Goal: Book appointment/travel/reservation: Book appointment/travel/reservation

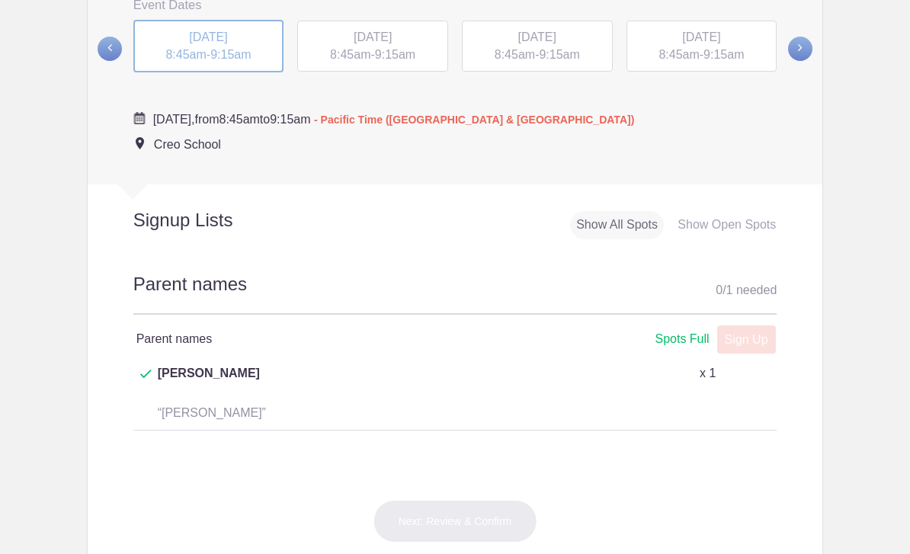
scroll to position [666, 0]
click at [354, 30] on span "WED, Oct 22, 2025" at bounding box center [373, 36] width 38 height 13
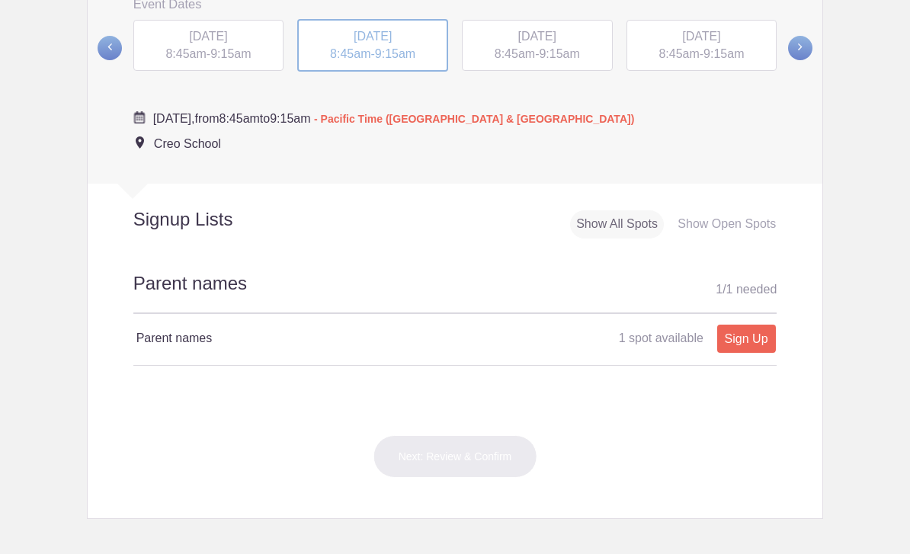
click at [204, 57] on div "MON, Oct 20, 2025 8:45am - 9:15am" at bounding box center [208, 46] width 151 height 52
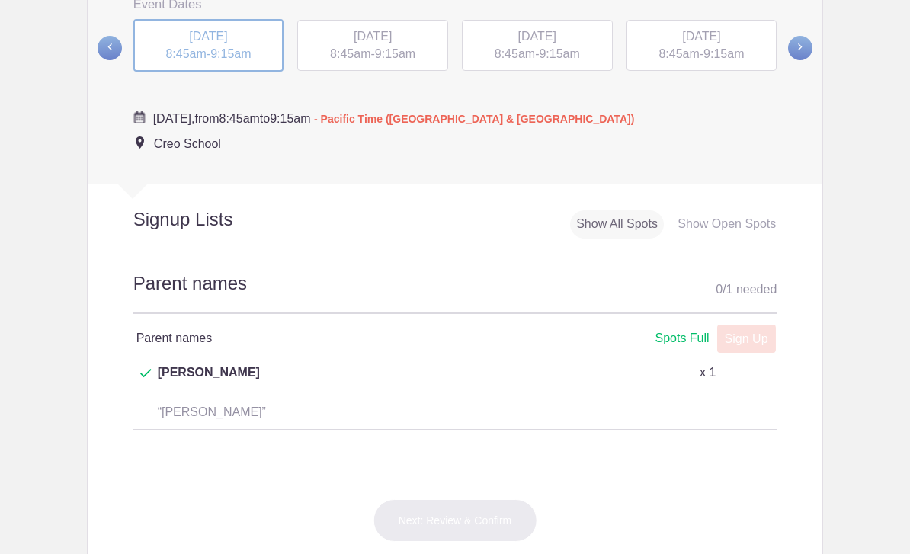
click at [578, 47] on span "9:15am" at bounding box center [559, 53] width 40 height 13
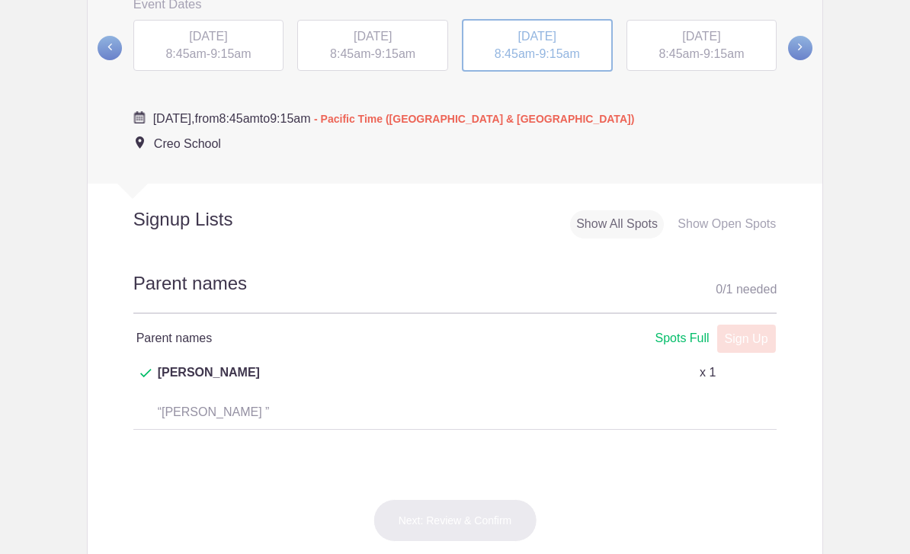
click at [721, 55] on span "9:15am" at bounding box center [724, 53] width 40 height 13
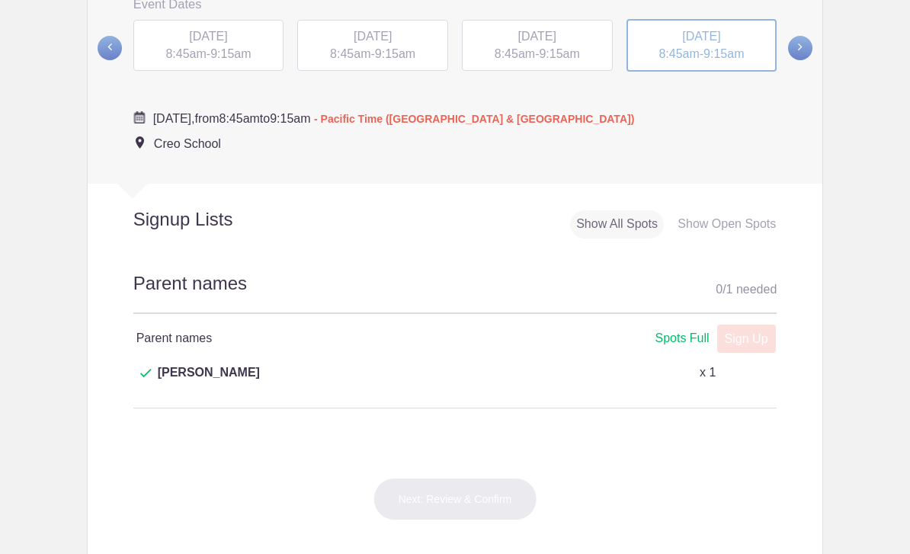
click at [98, 52] on link at bounding box center [105, 48] width 34 height 60
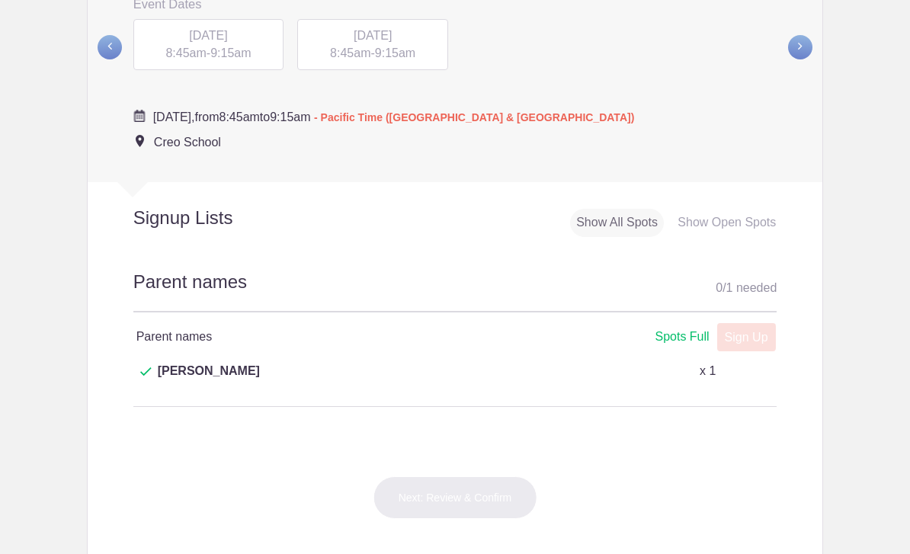
click at [800, 37] on span at bounding box center [800, 47] width 24 height 24
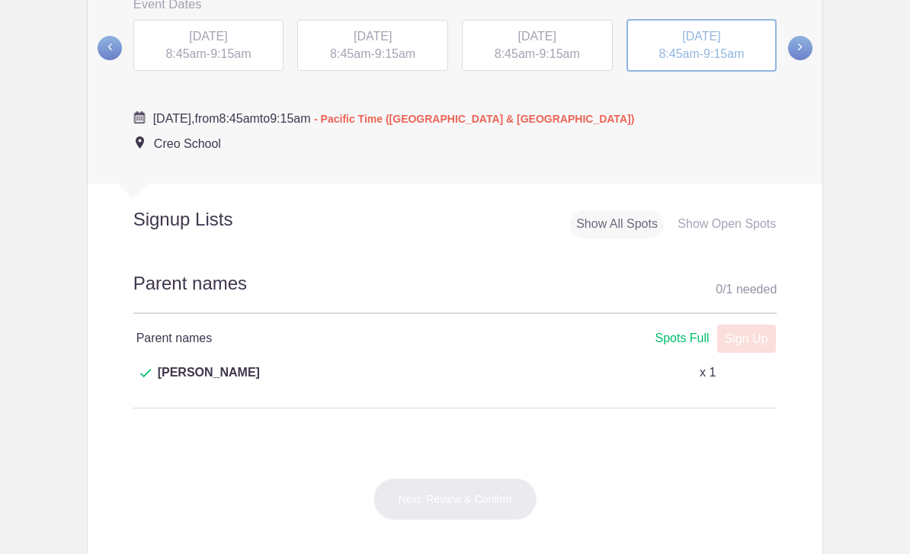
click at [240, 52] on span "9:15am" at bounding box center [230, 53] width 40 height 13
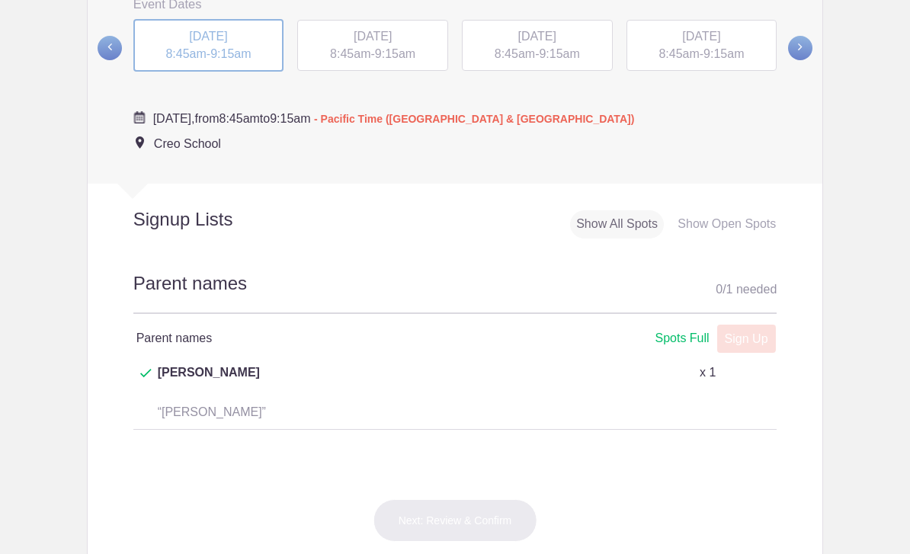
click at [392, 43] on span "WED, Oct 22, 2025" at bounding box center [373, 36] width 38 height 13
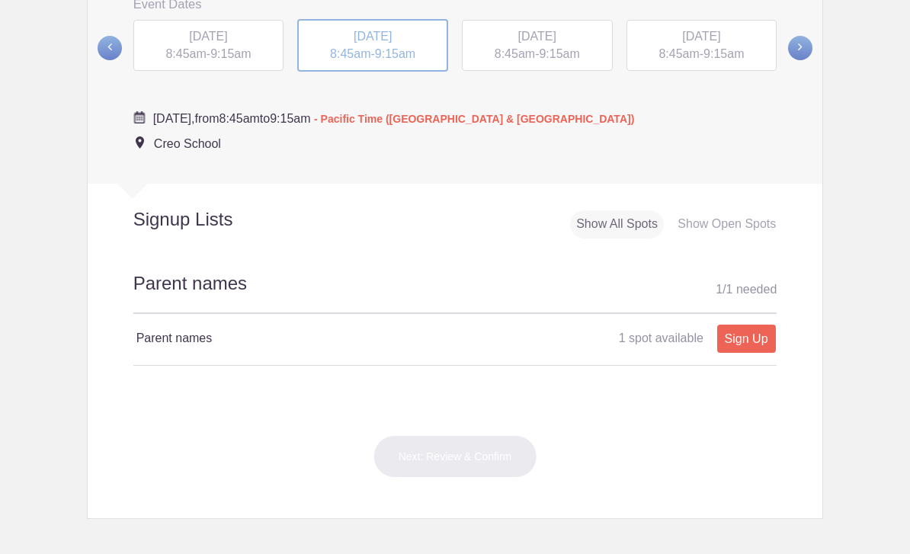
click at [551, 49] on span "9:15am" at bounding box center [559, 53] width 40 height 13
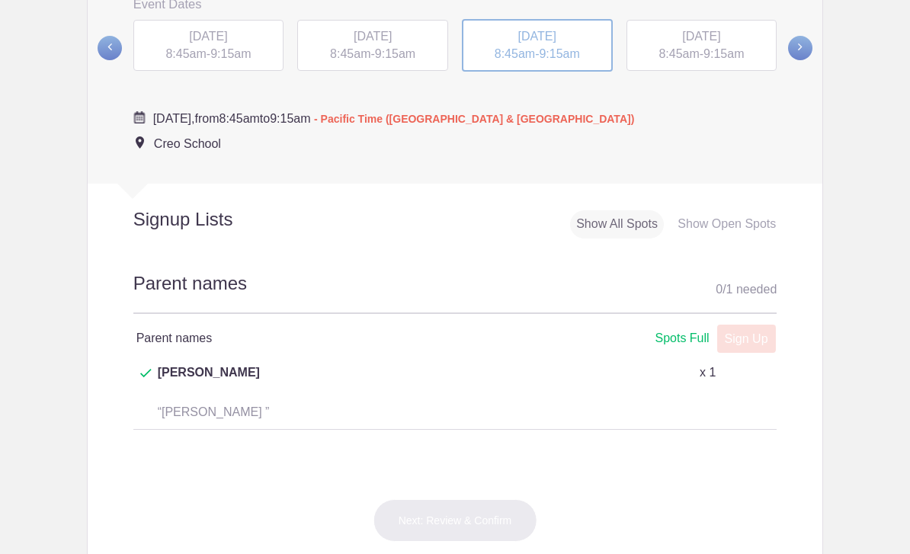
click at [717, 55] on span "9:15am" at bounding box center [724, 53] width 40 height 13
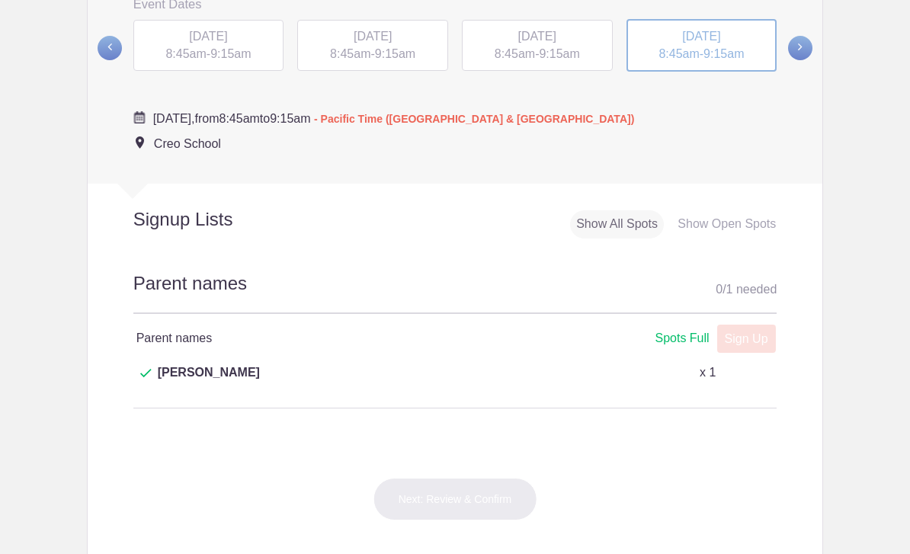
click at [804, 44] on span at bounding box center [800, 48] width 24 height 24
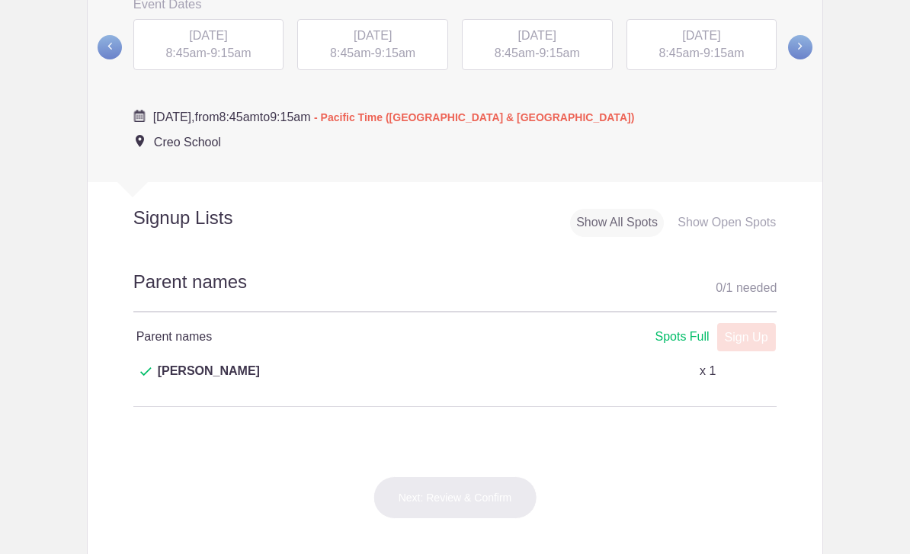
click at [245, 47] on span "9:15am" at bounding box center [230, 53] width 40 height 13
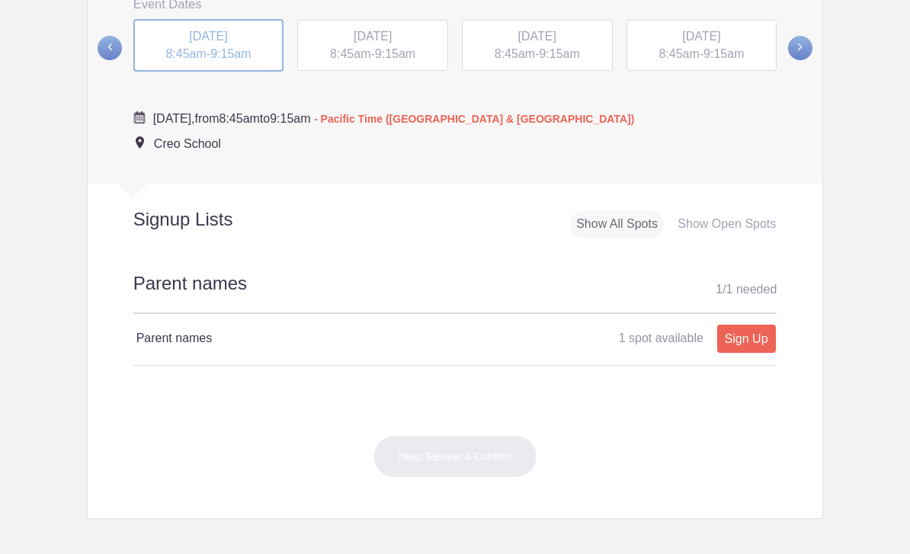
click at [402, 52] on span "9:15am" at bounding box center [395, 53] width 40 height 13
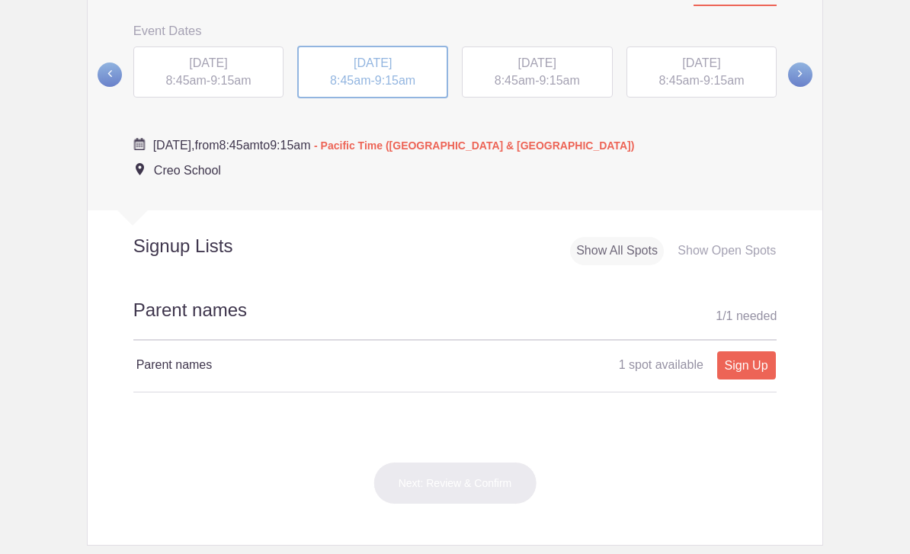
scroll to position [641, 0]
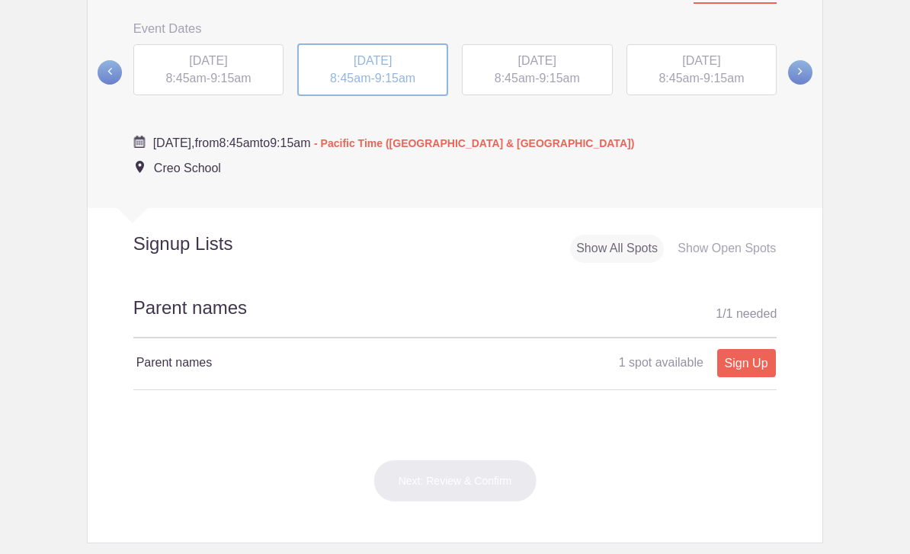
click at [249, 82] on span "9:15am" at bounding box center [230, 78] width 40 height 13
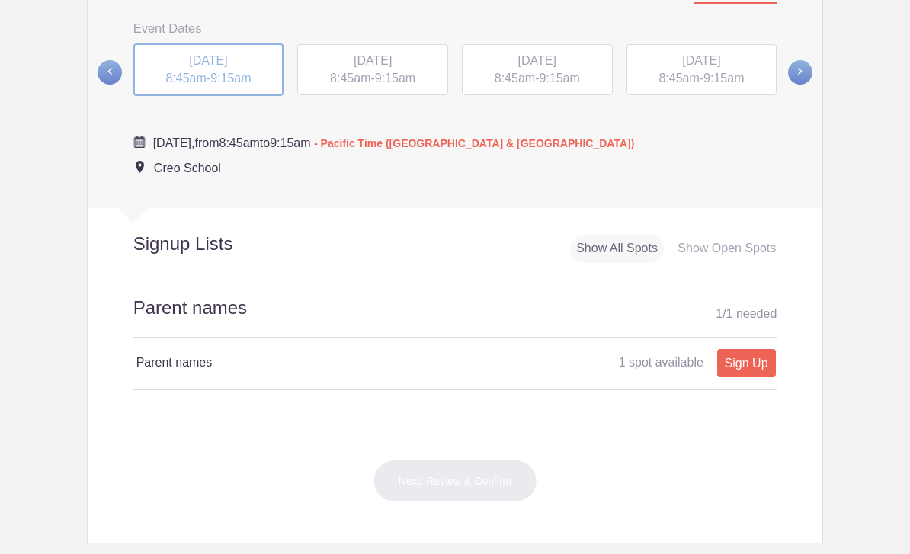
click at [753, 358] on link "Sign Up" at bounding box center [747, 363] width 59 height 28
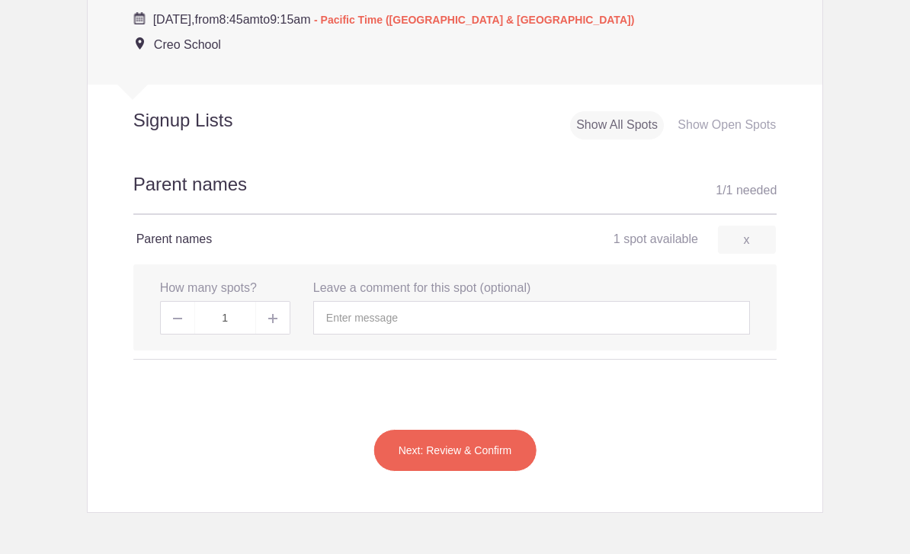
scroll to position [770, 0]
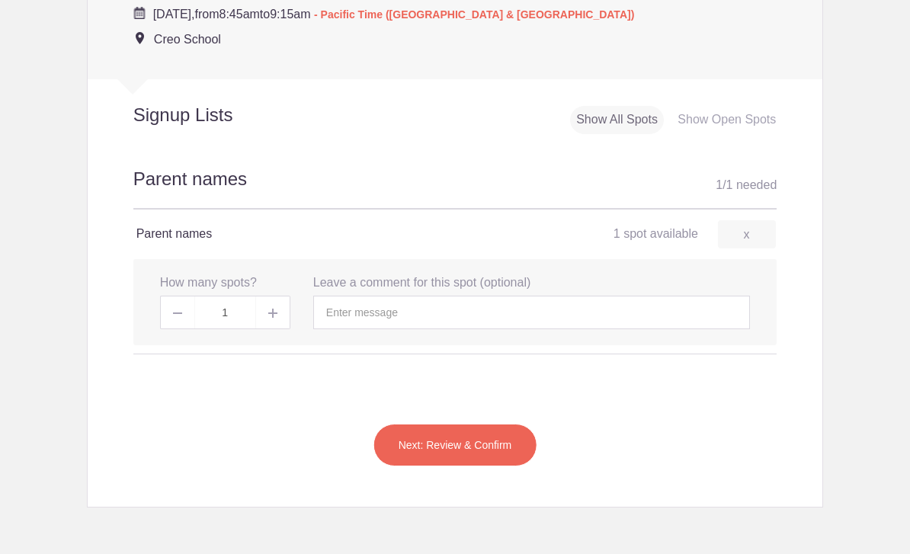
click at [274, 309] on img at bounding box center [272, 313] width 9 height 9
click at [277, 309] on img at bounding box center [272, 313] width 9 height 9
click at [274, 309] on img at bounding box center [272, 313] width 9 height 9
click at [175, 313] on span at bounding box center [177, 313] width 34 height 34
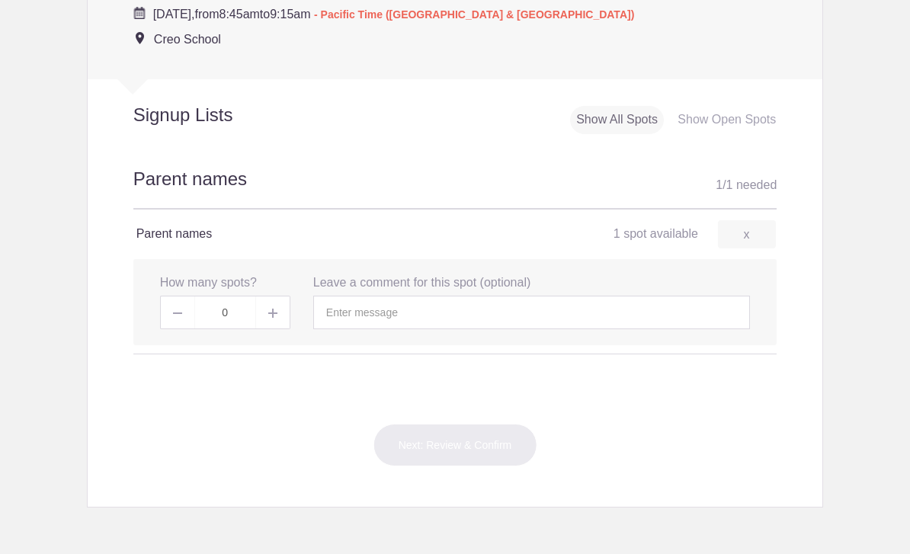
click at [271, 309] on img at bounding box center [272, 313] width 9 height 9
type input "1"
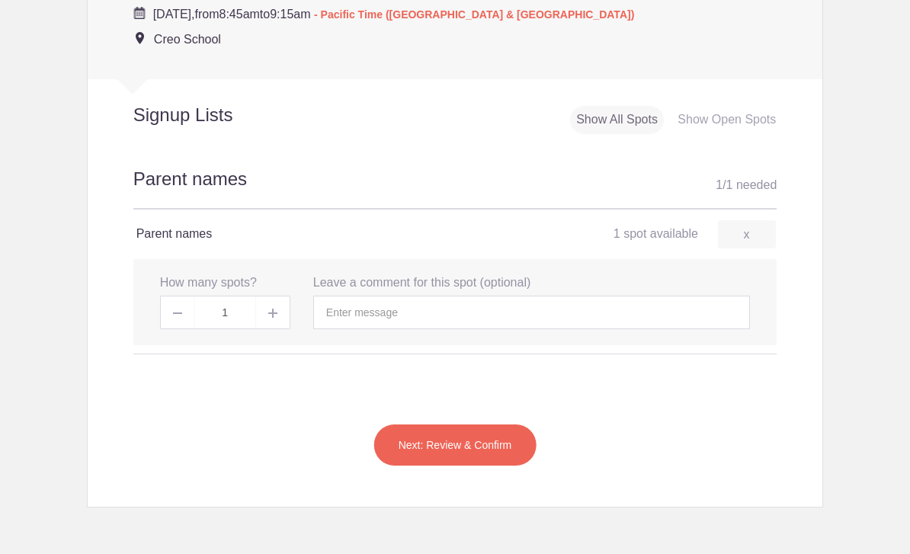
click at [273, 309] on img at bounding box center [272, 313] width 9 height 9
click at [271, 309] on img at bounding box center [272, 313] width 9 height 9
click at [390, 303] on input "text" at bounding box center [531, 313] width 437 height 34
type input "Steven and Angel Hunt (Olivia)"
click at [486, 441] on button "Next: Review & Confirm" at bounding box center [456, 445] width 164 height 43
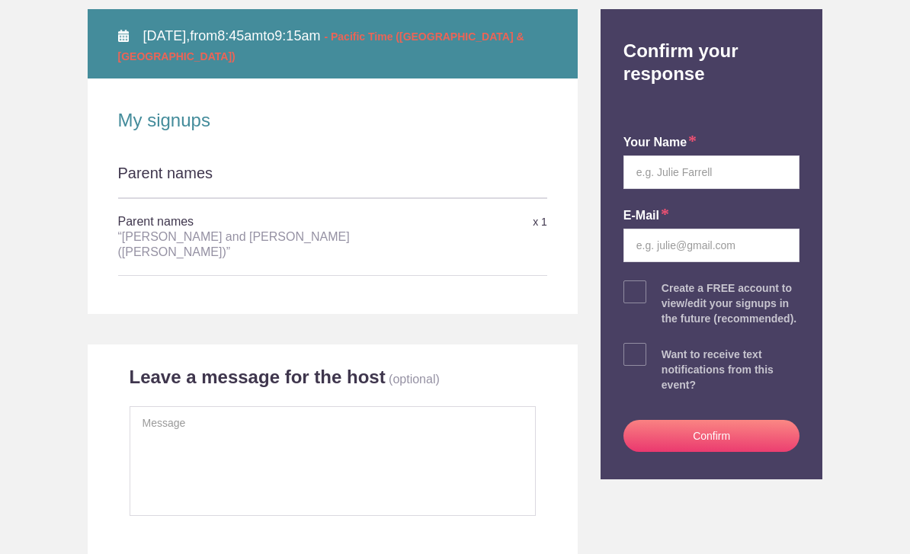
scroll to position [226, 0]
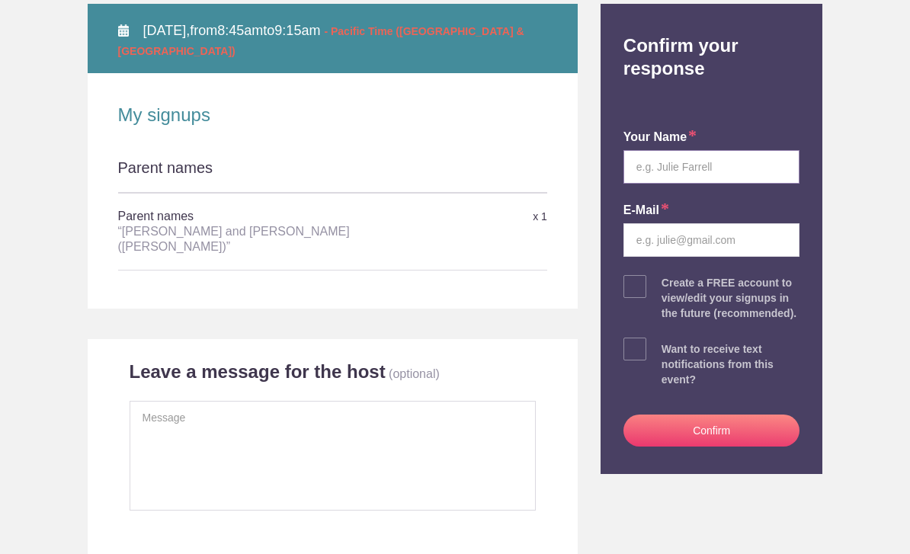
click at [748, 161] on input "text" at bounding box center [712, 167] width 177 height 34
type input "Angel Hunt"
type input "angelvhunt@gmail.com"
click at [751, 433] on button "Confirm" at bounding box center [712, 431] width 177 height 32
